Goal: Information Seeking & Learning: Check status

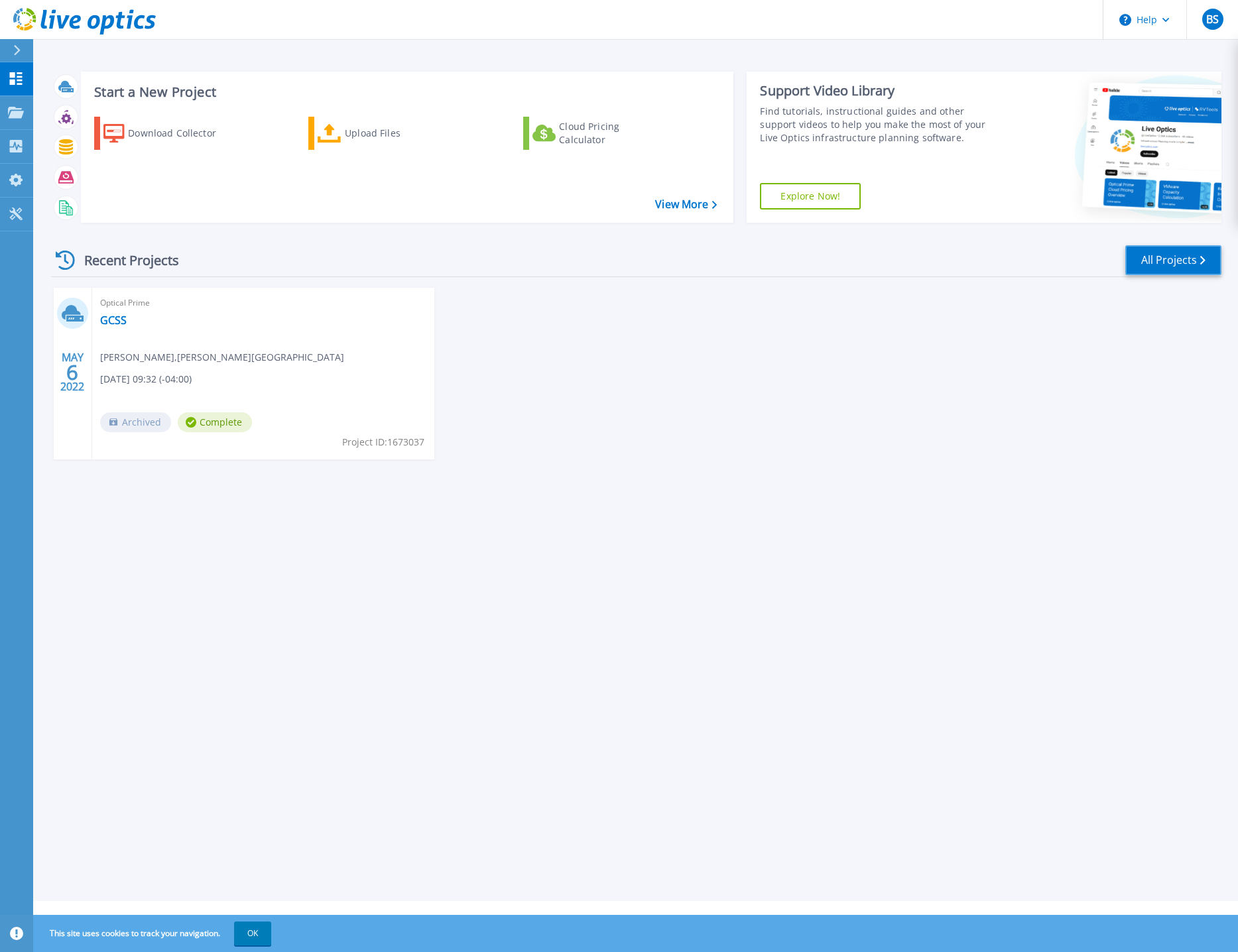
click at [1147, 261] on link "All Projects" at bounding box center [1173, 260] width 96 height 30
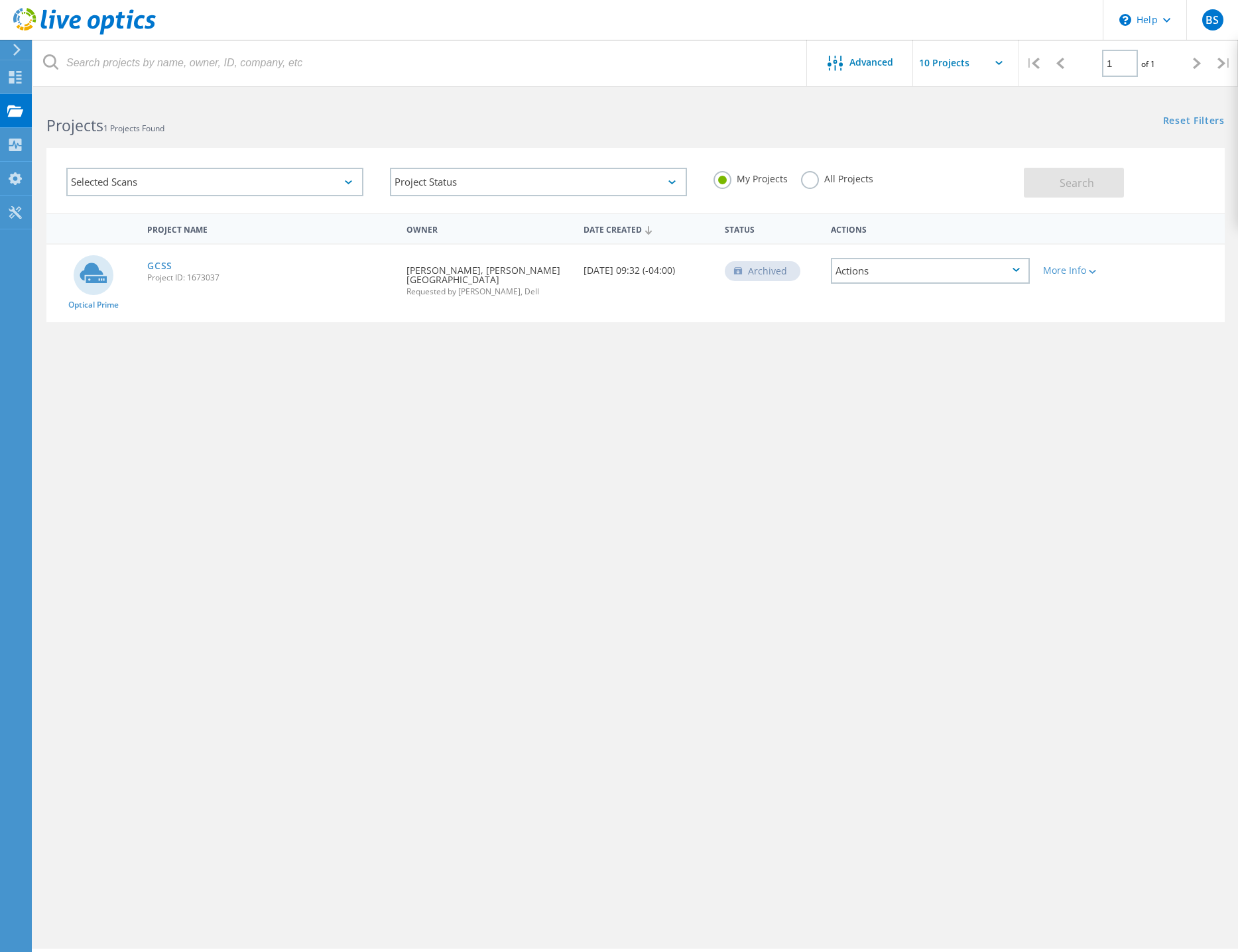
click at [804, 180] on label "All Projects" at bounding box center [837, 177] width 72 height 13
click at [0, 0] on input "All Projects" at bounding box center [0, 0] width 0 height 0
click at [1049, 183] on button "Search" at bounding box center [1073, 182] width 100 height 30
click at [344, 181] on div "Selected Scans" at bounding box center [215, 181] width 297 height 29
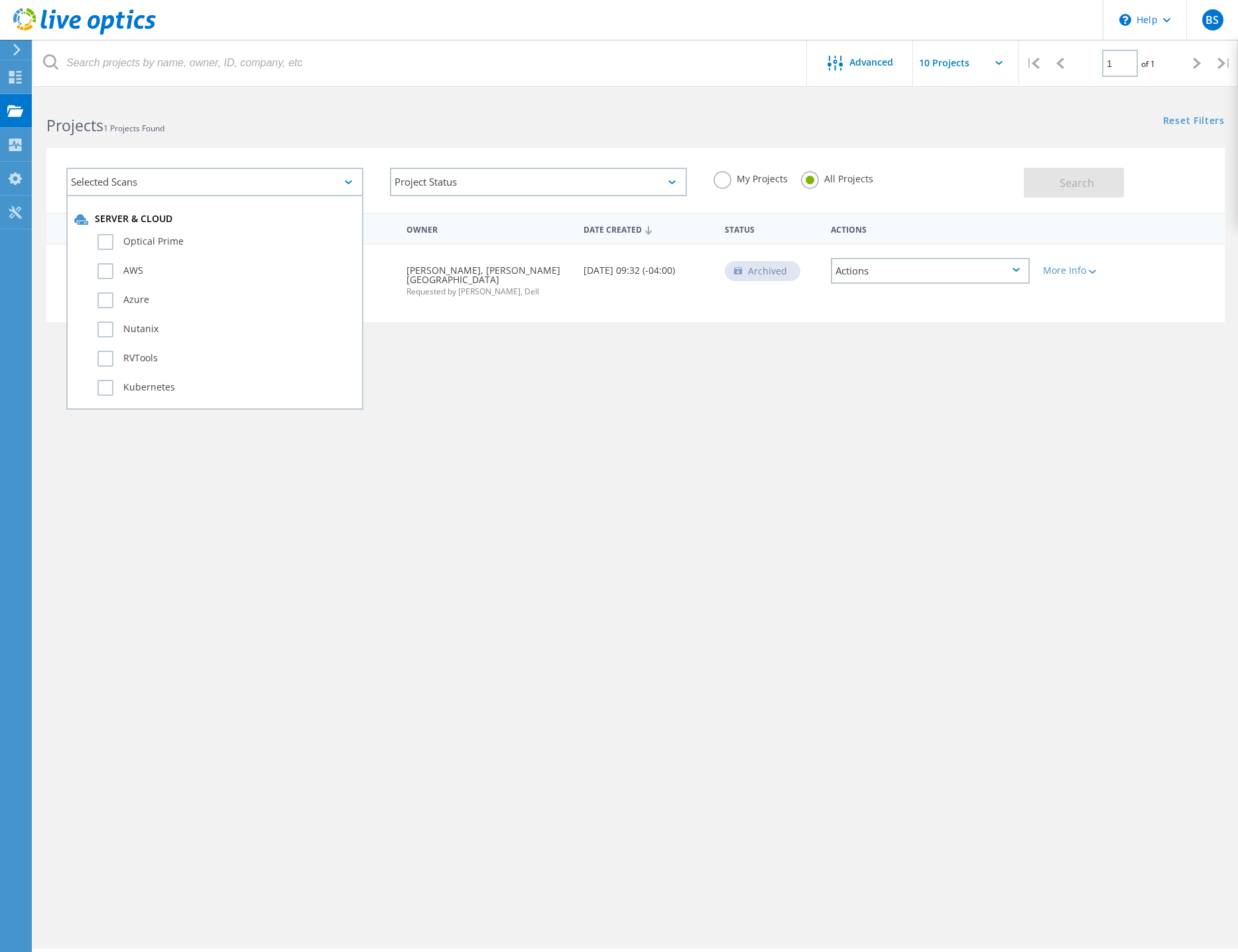
click at [344, 181] on div "Selected Scans" at bounding box center [215, 181] width 297 height 29
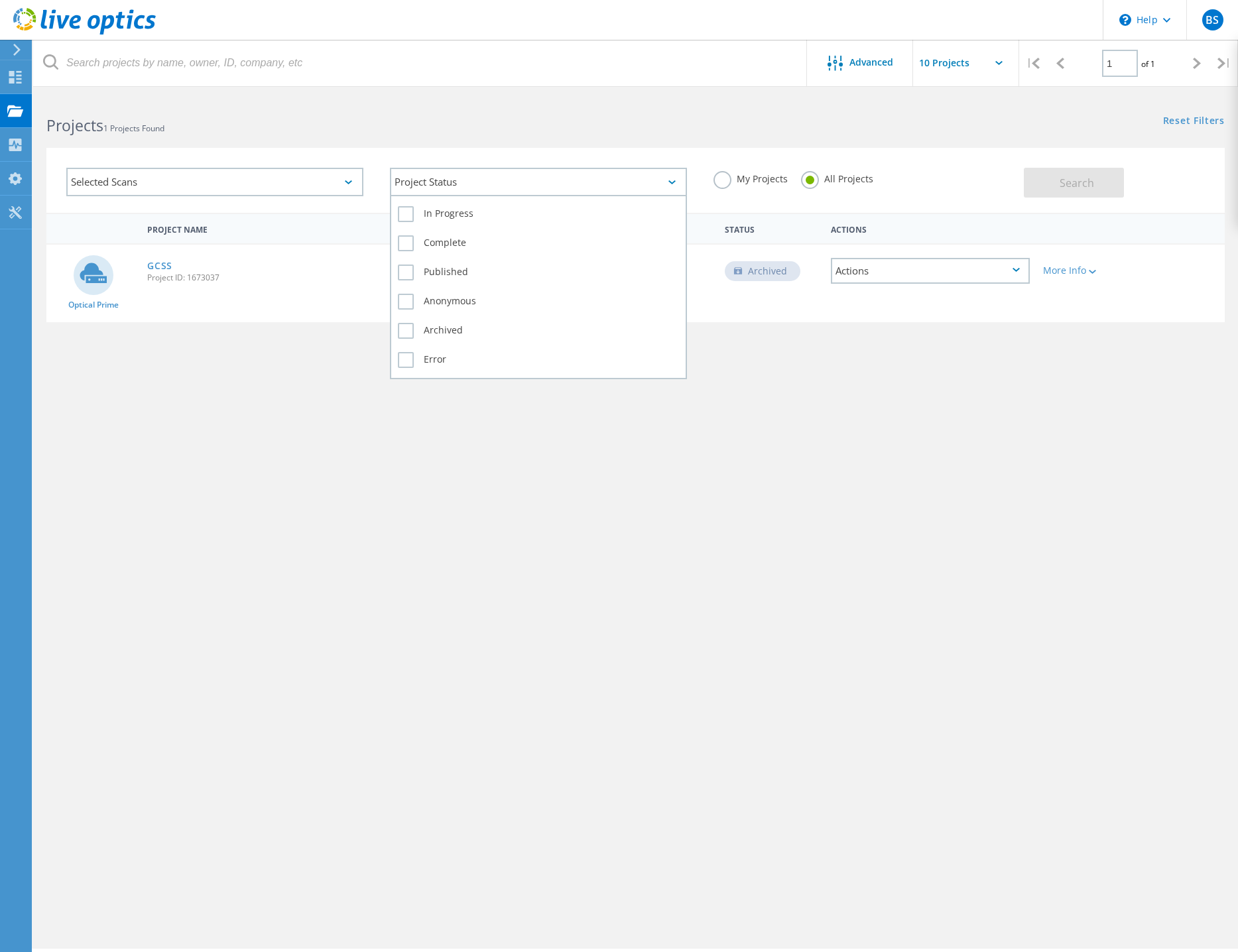
click at [471, 192] on div "Project Status" at bounding box center [538, 181] width 297 height 29
click at [453, 217] on label "In Progress" at bounding box center [539, 214] width 281 height 16
click at [0, 0] on input "In Progress" at bounding box center [0, 0] width 0 height 0
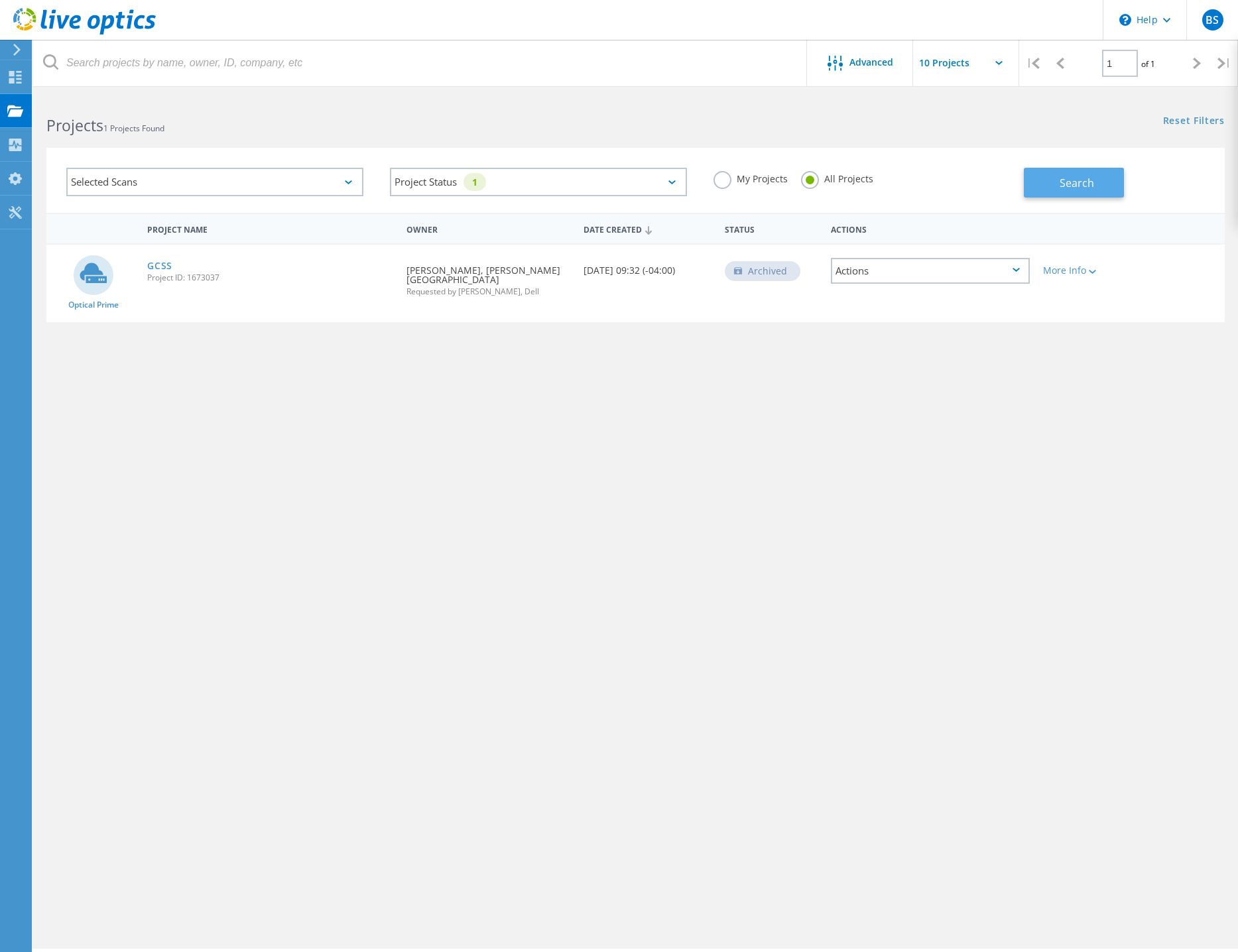
click at [1081, 186] on span "Search" at bounding box center [1076, 183] width 34 height 15
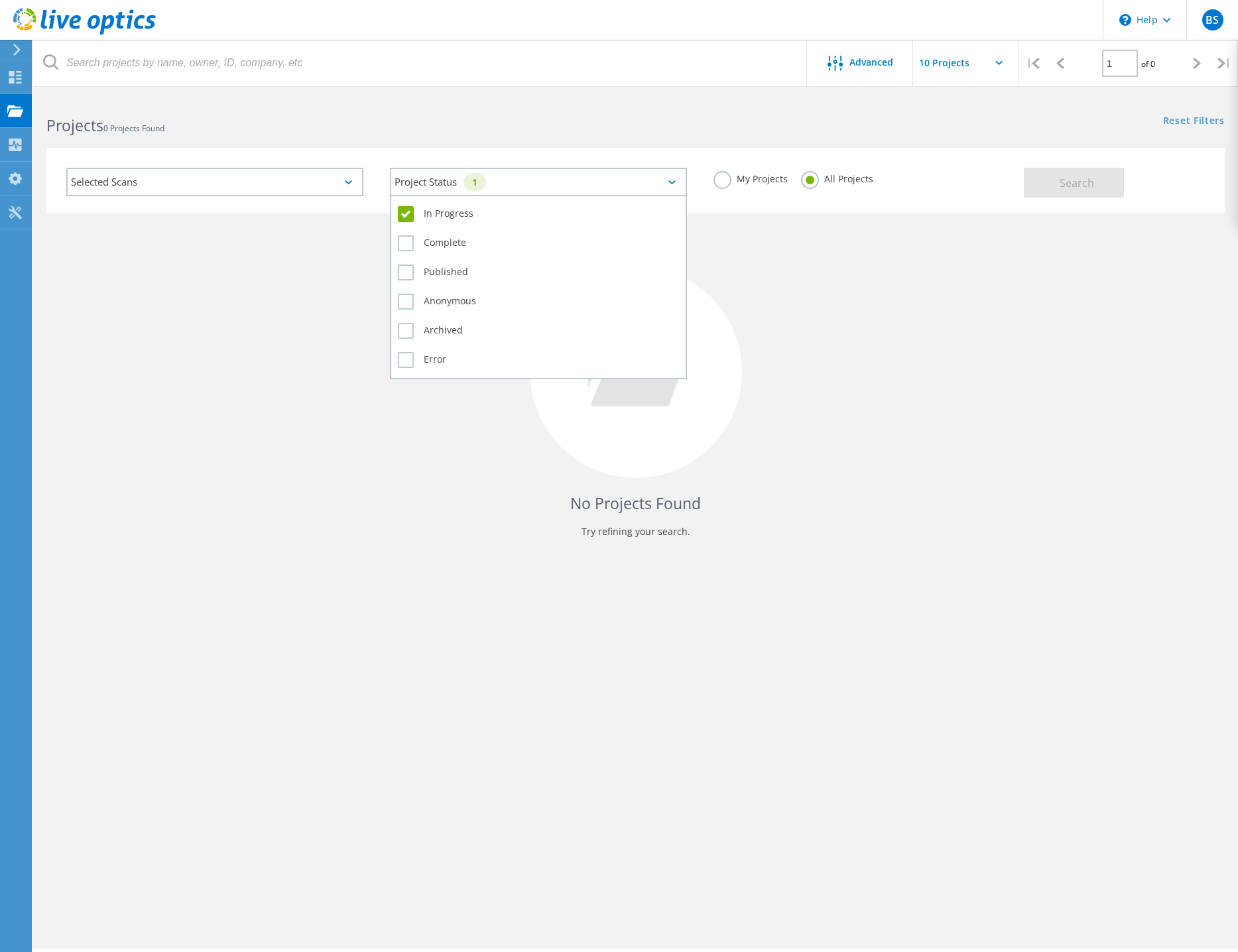
click at [672, 175] on div "Project Status 1" at bounding box center [538, 181] width 297 height 29
click at [430, 247] on label "Complete" at bounding box center [539, 243] width 281 height 16
click at [0, 0] on input "Complete" at bounding box center [0, 0] width 0 height 0
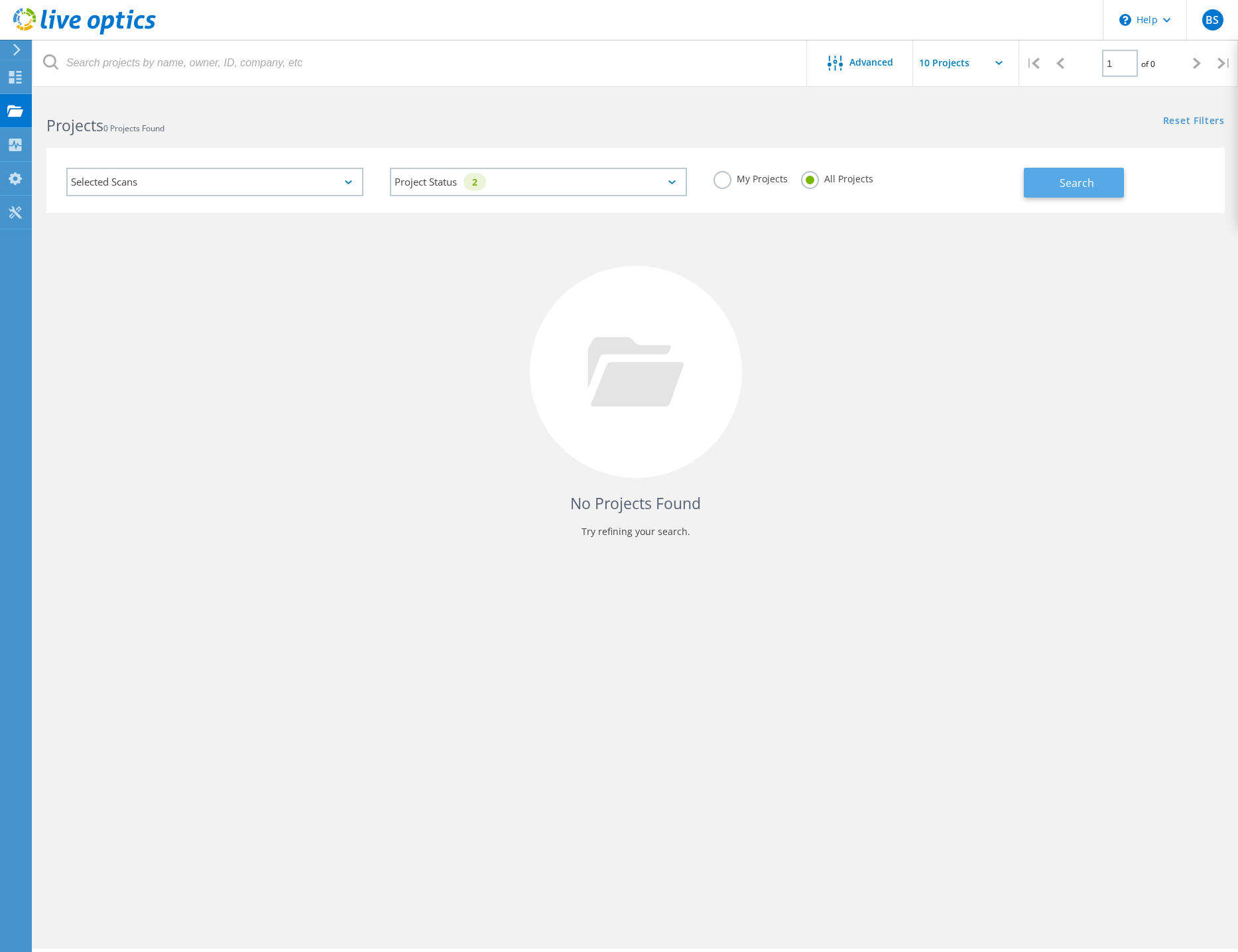
click at [1077, 186] on span "Search" at bounding box center [1076, 183] width 34 height 15
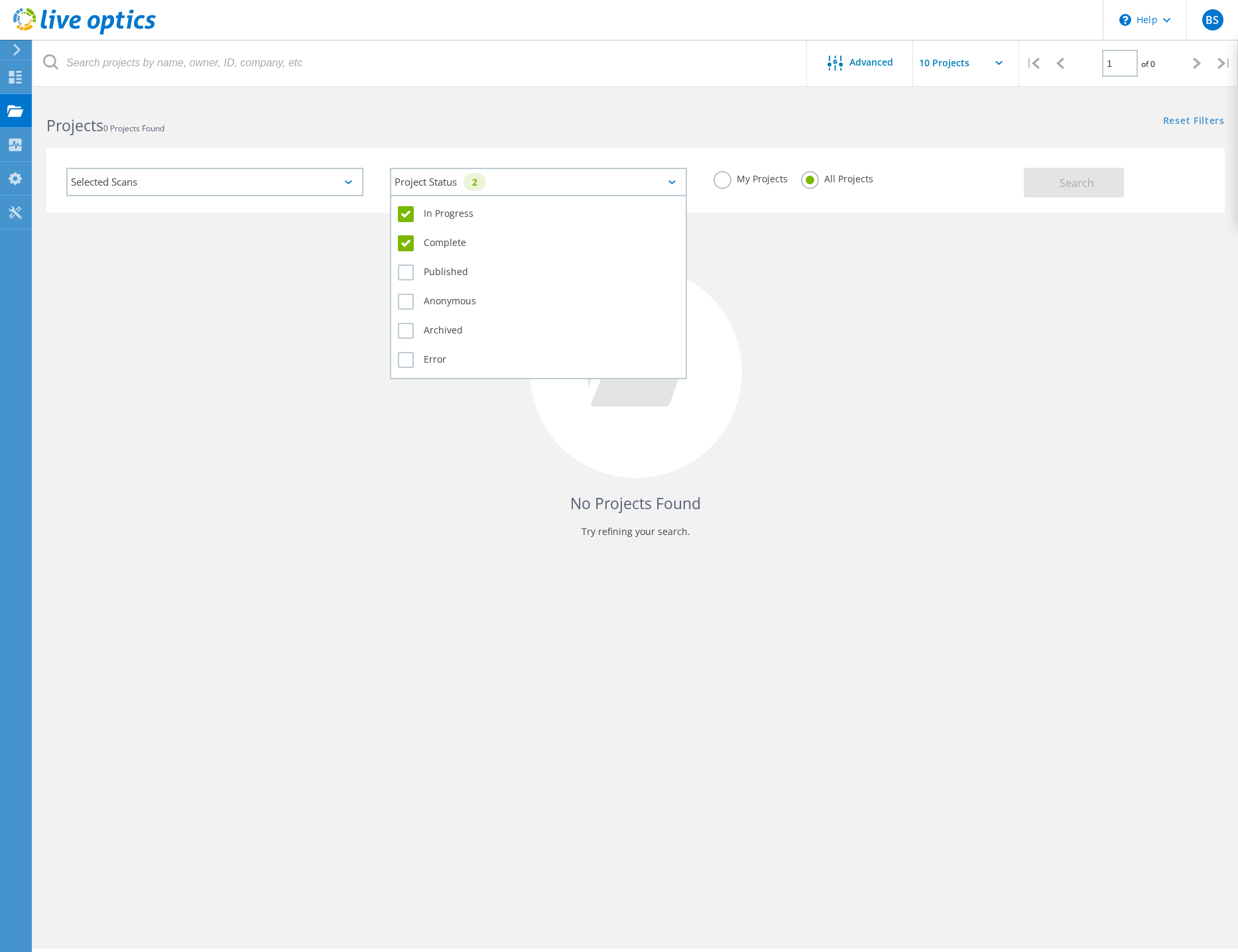
click at [668, 179] on div "Project Status 2" at bounding box center [538, 181] width 297 height 29
click at [405, 216] on label "In Progress" at bounding box center [539, 214] width 281 height 16
click at [0, 0] on input "In Progress" at bounding box center [0, 0] width 0 height 0
click at [404, 238] on label "Complete" at bounding box center [539, 243] width 281 height 16
click at [0, 0] on input "Complete" at bounding box center [0, 0] width 0 height 0
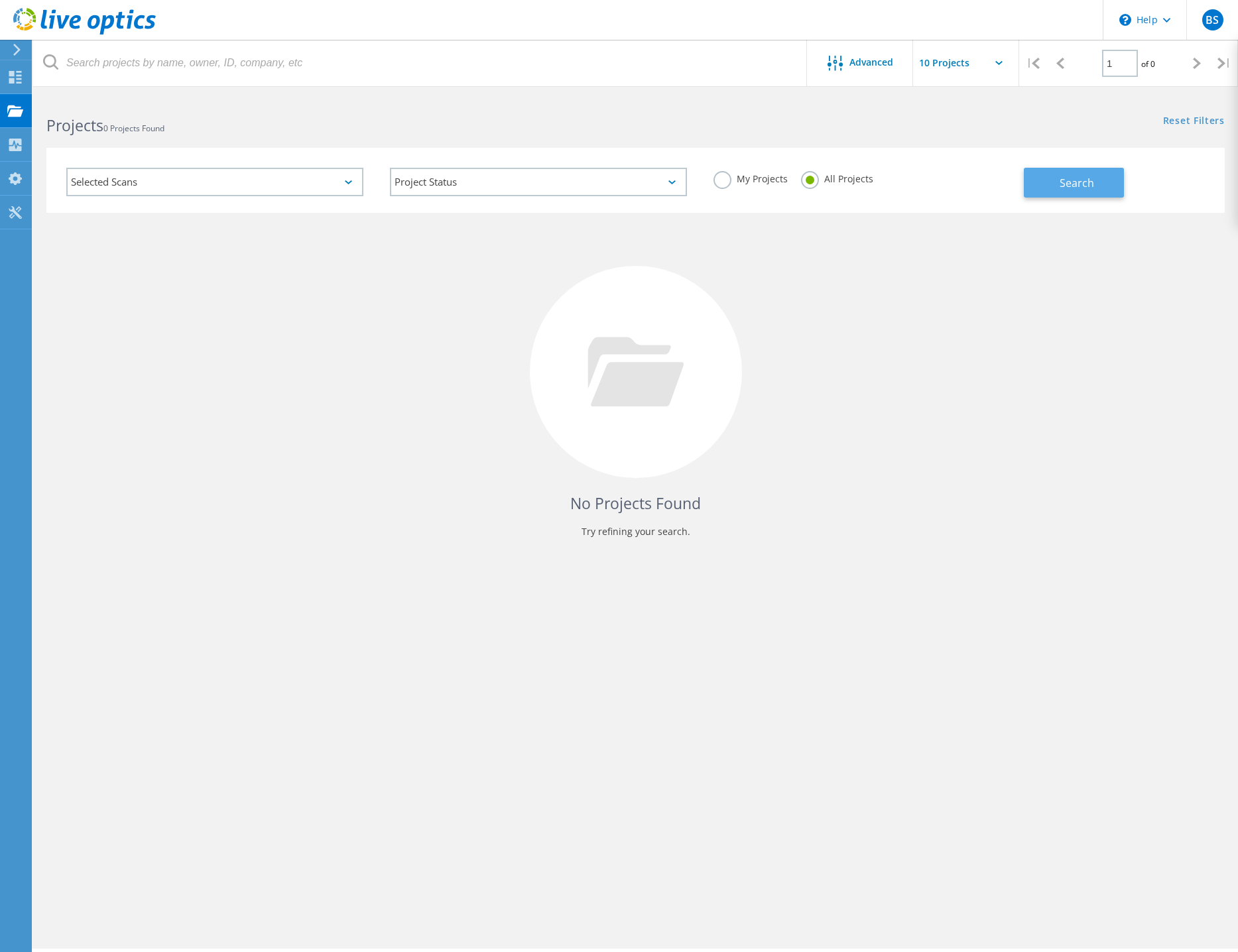
click at [1081, 183] on span "Search" at bounding box center [1076, 183] width 34 height 15
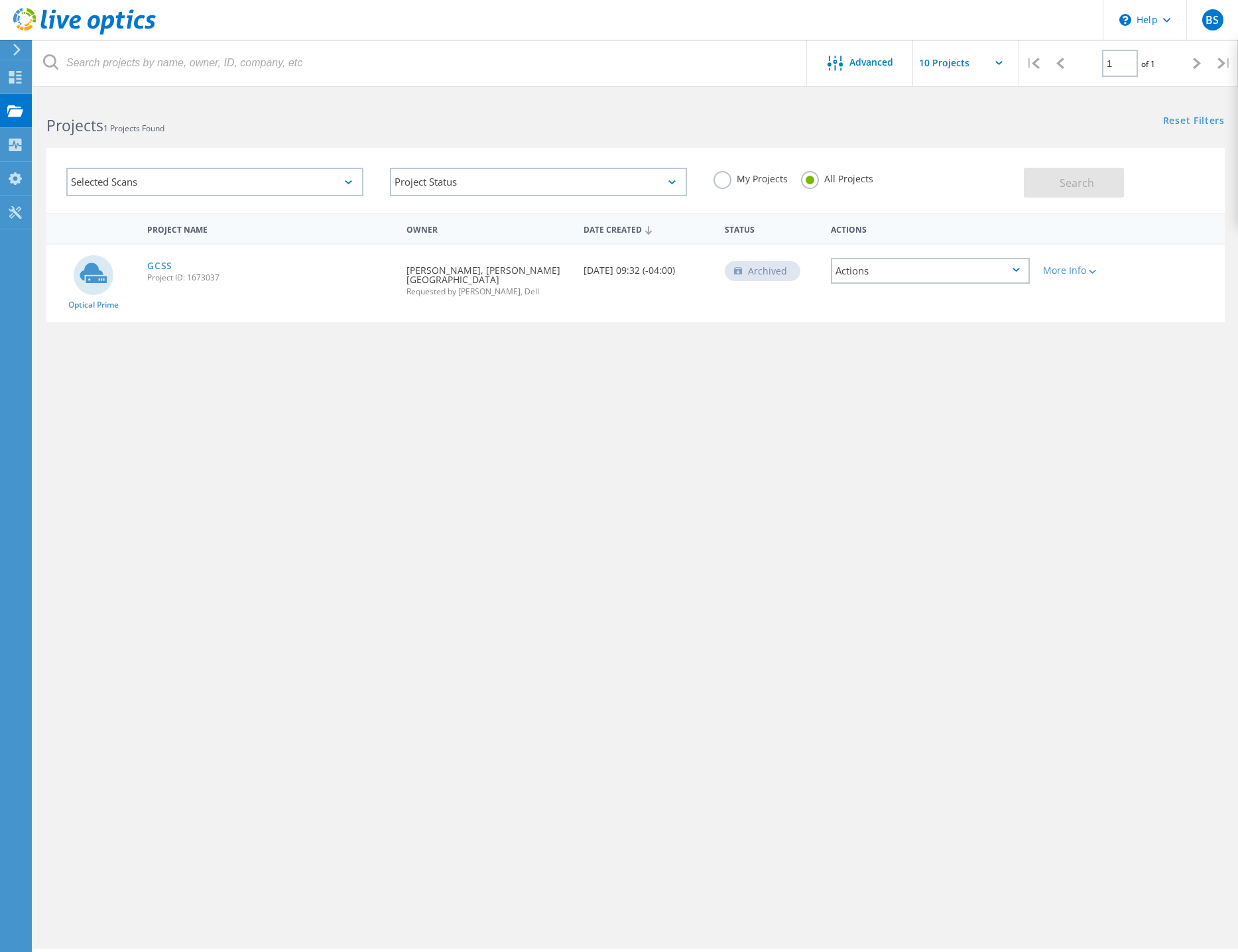
click at [606, 511] on div "Project Name Owner Date Created Status Actions Optical Prime GCSS Project ID: 1…" at bounding box center [635, 385] width 1178 height 345
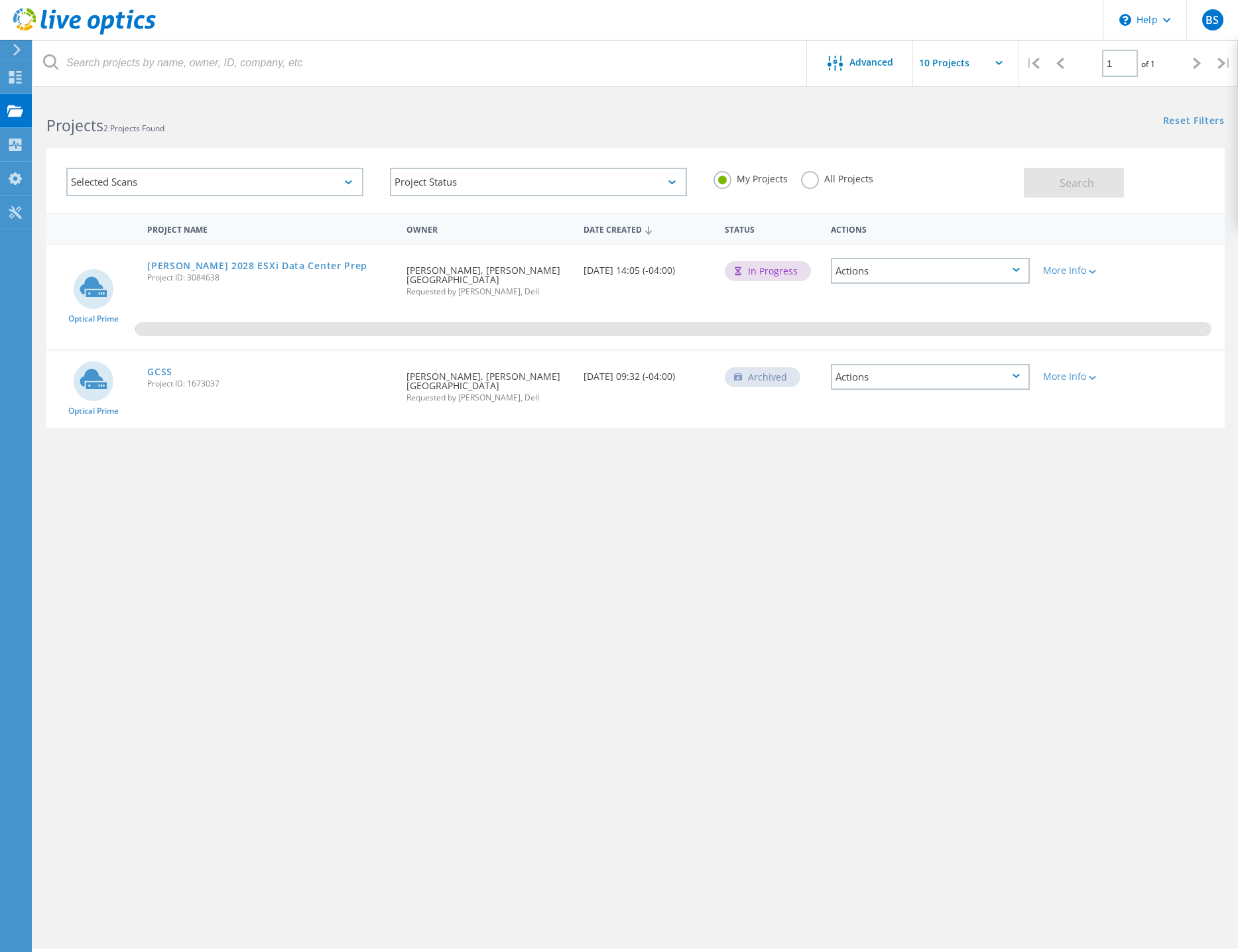
click at [1023, 271] on div "Actions" at bounding box center [930, 271] width 199 height 26
click at [902, 249] on div "View Project" at bounding box center [930, 250] width 196 height 20
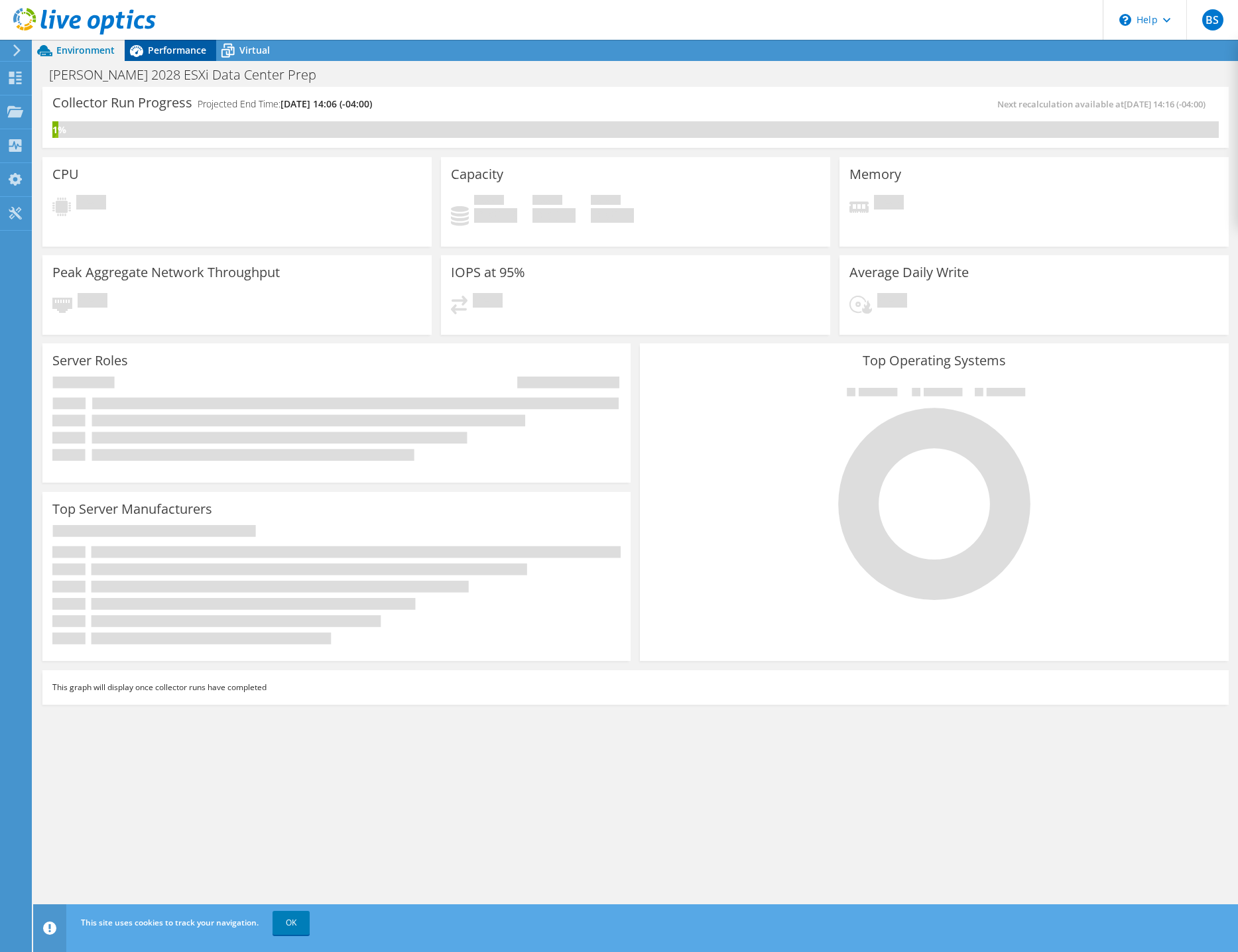
click at [182, 43] on div "Performance" at bounding box center [170, 51] width 91 height 21
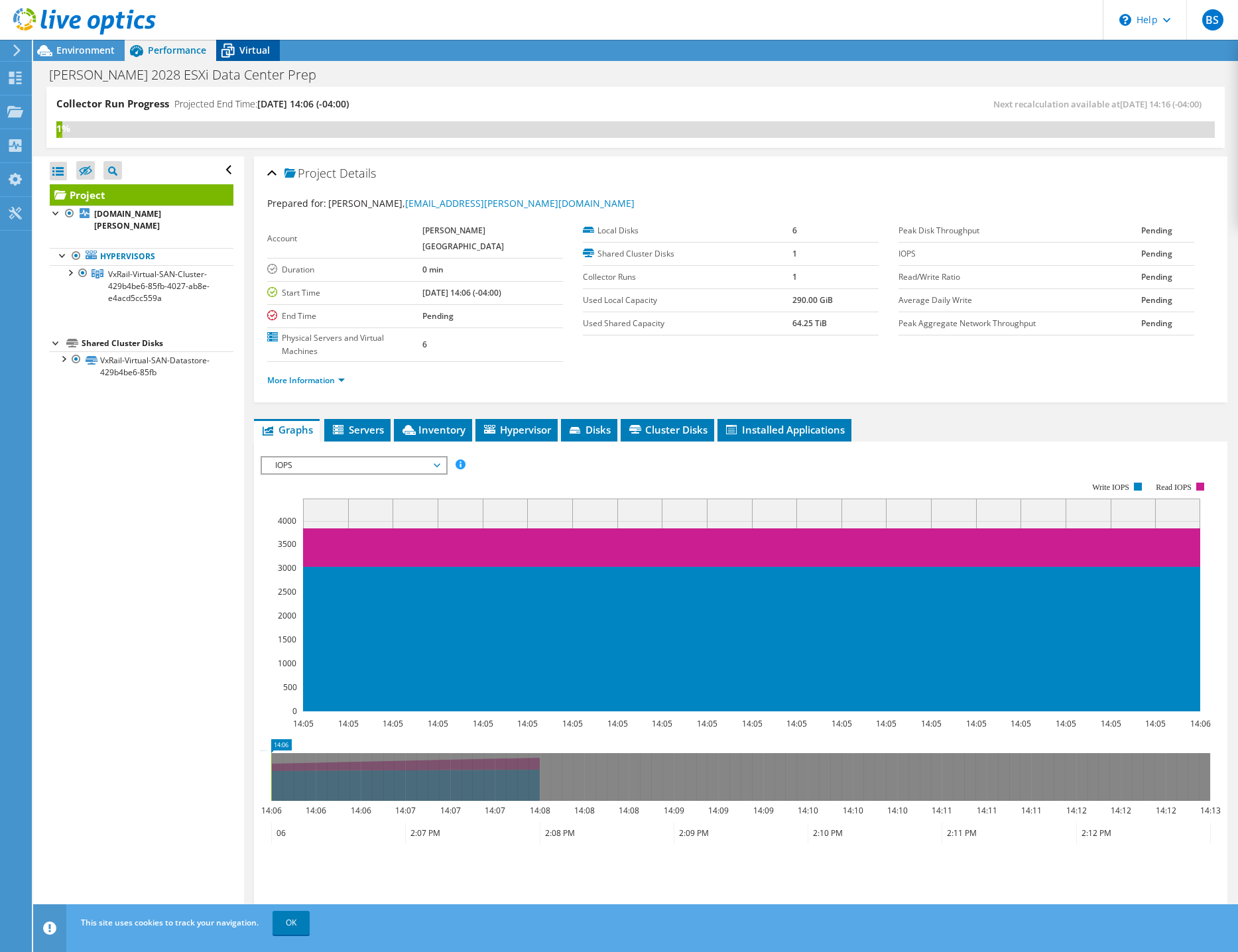
click at [229, 52] on icon at bounding box center [227, 51] width 23 height 23
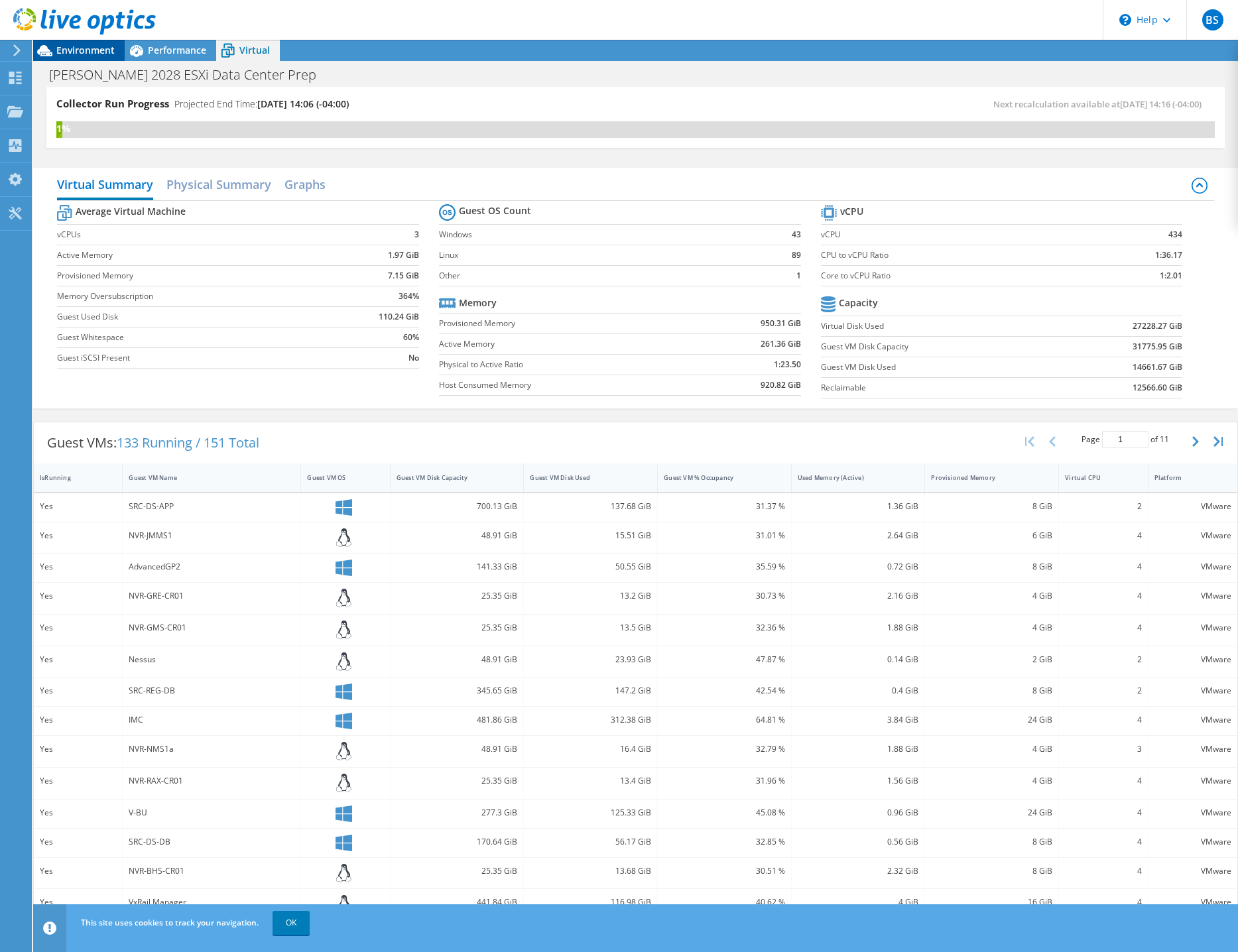
click at [92, 52] on span "Environment" at bounding box center [85, 50] width 58 height 13
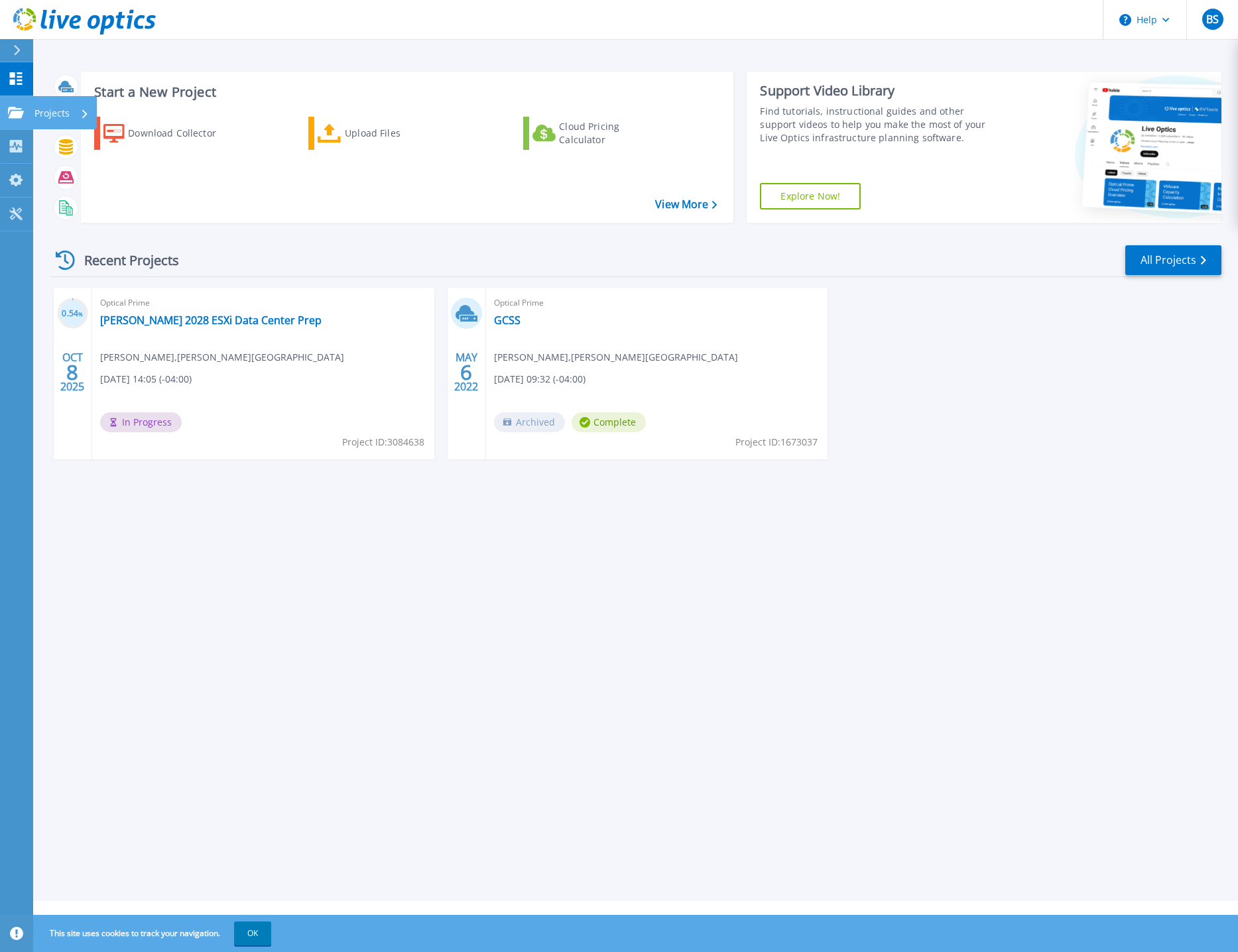
click at [72, 113] on div "Projects" at bounding box center [61, 113] width 54 height 34
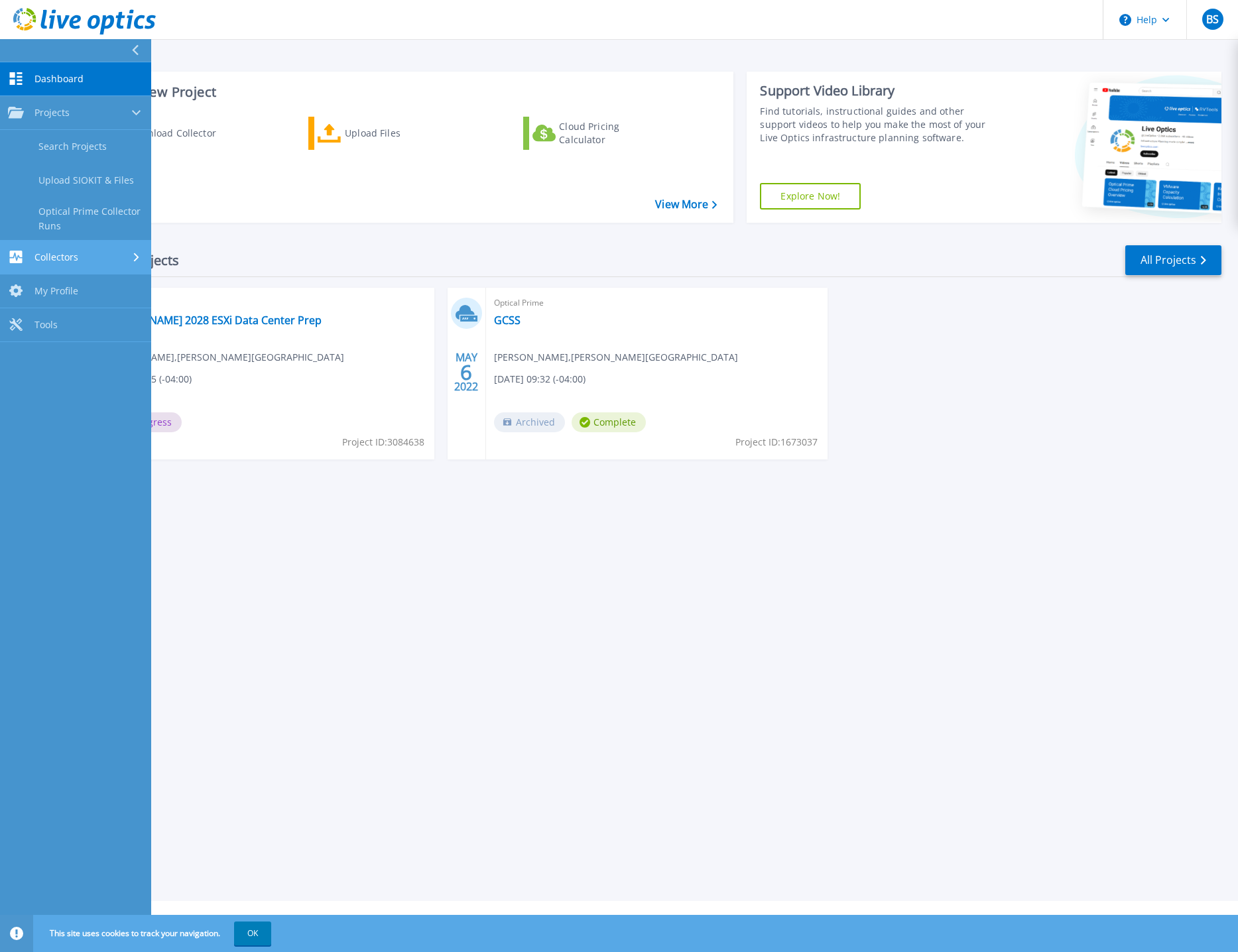
click at [129, 260] on div "Collectors" at bounding box center [75, 257] width 135 height 13
click at [69, 112] on span "Projects" at bounding box center [52, 112] width 35 height 12
click at [63, 141] on link "Search Projects" at bounding box center [75, 147] width 151 height 34
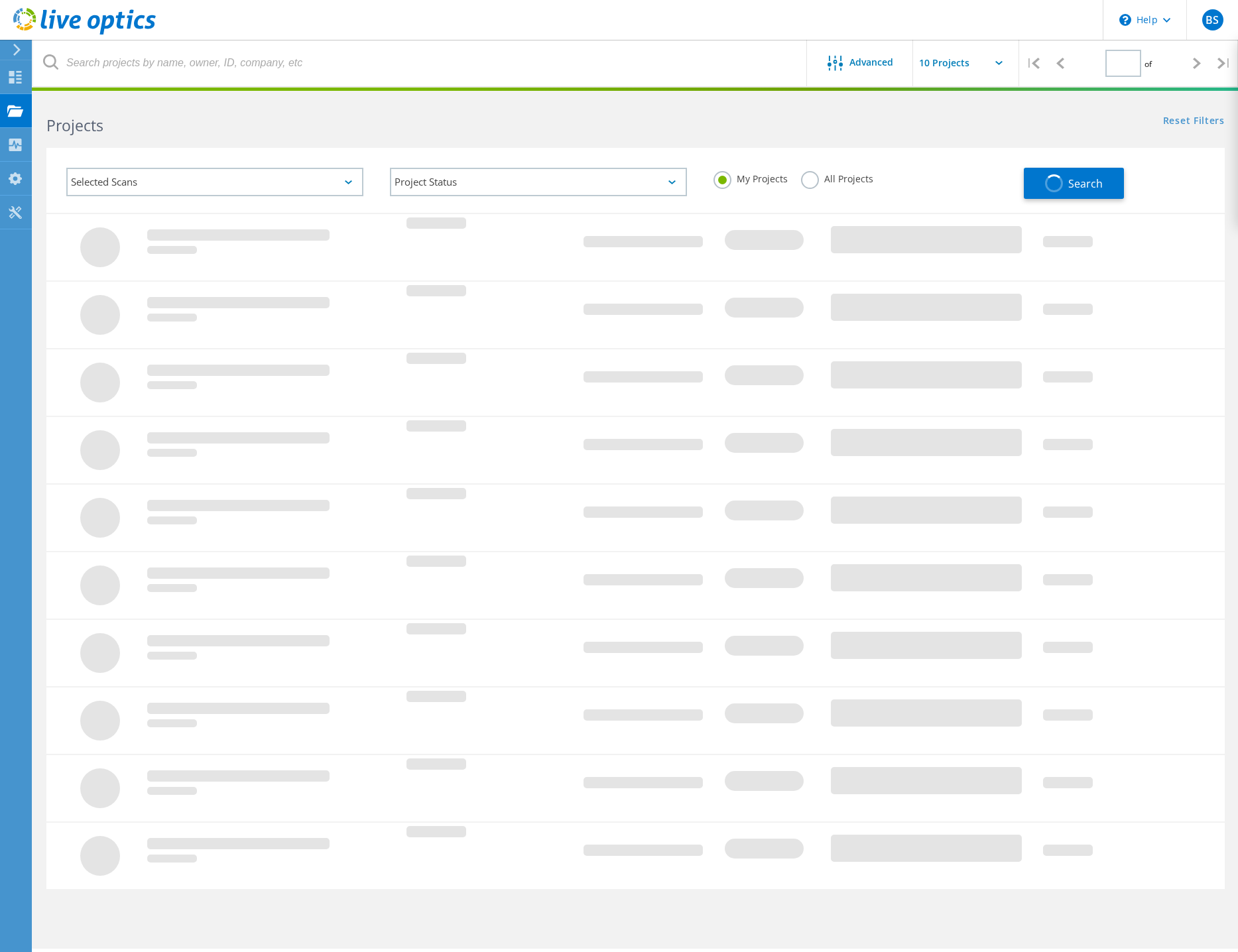
type input "1"
